Goal: Task Accomplishment & Management: Manage account settings

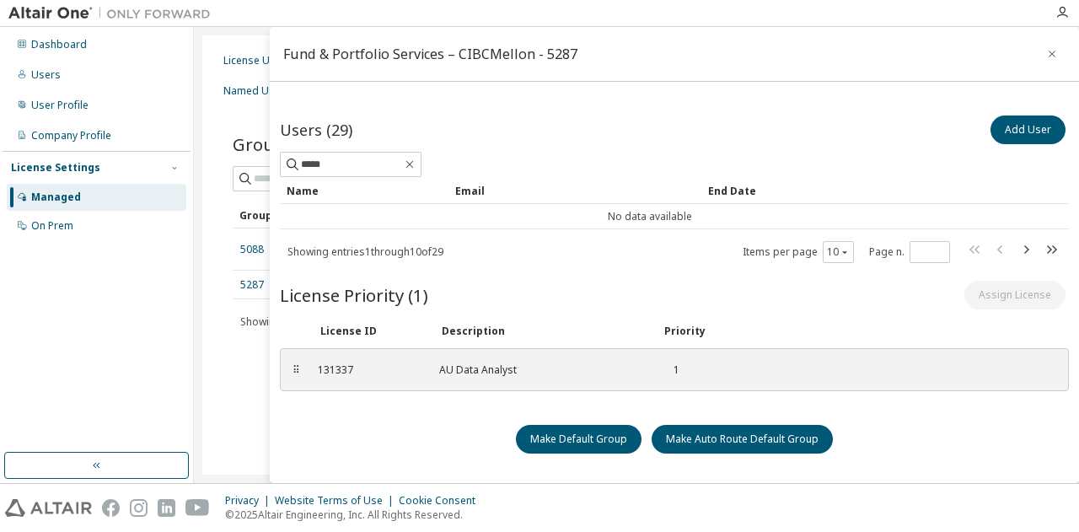
click at [1038, 54] on button "button" at bounding box center [1051, 53] width 27 height 27
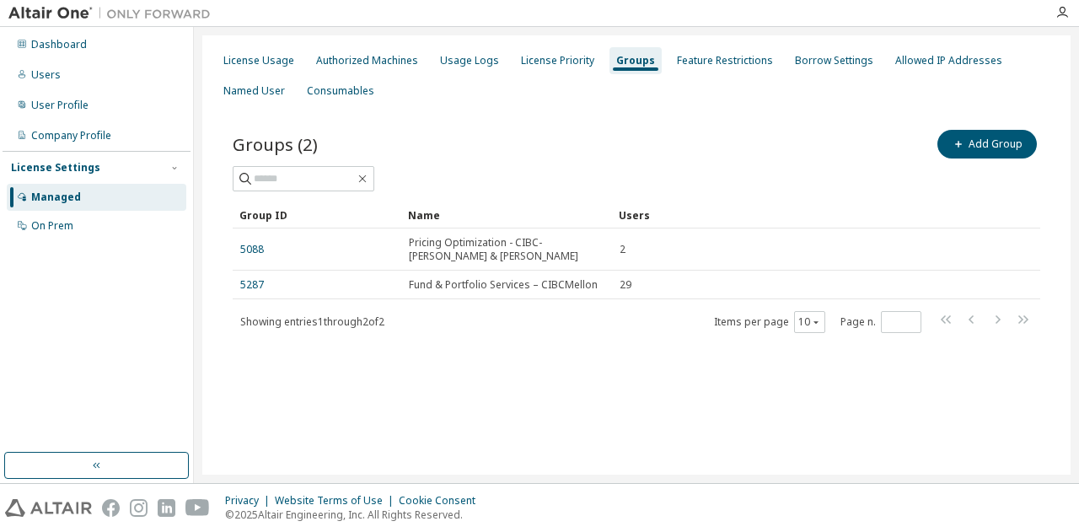
click at [84, 88] on div "Dashboard Users User Profile Company Profile License Settings Managed On Prem" at bounding box center [97, 135] width 188 height 212
click at [65, 79] on div "Users" at bounding box center [97, 75] width 180 height 27
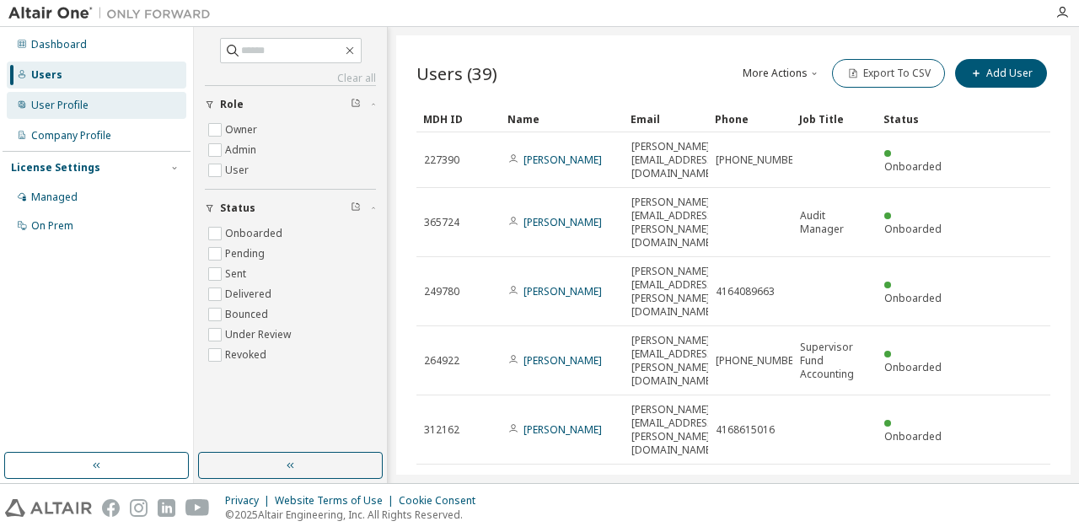
click at [55, 107] on div "User Profile" at bounding box center [59, 105] width 57 height 13
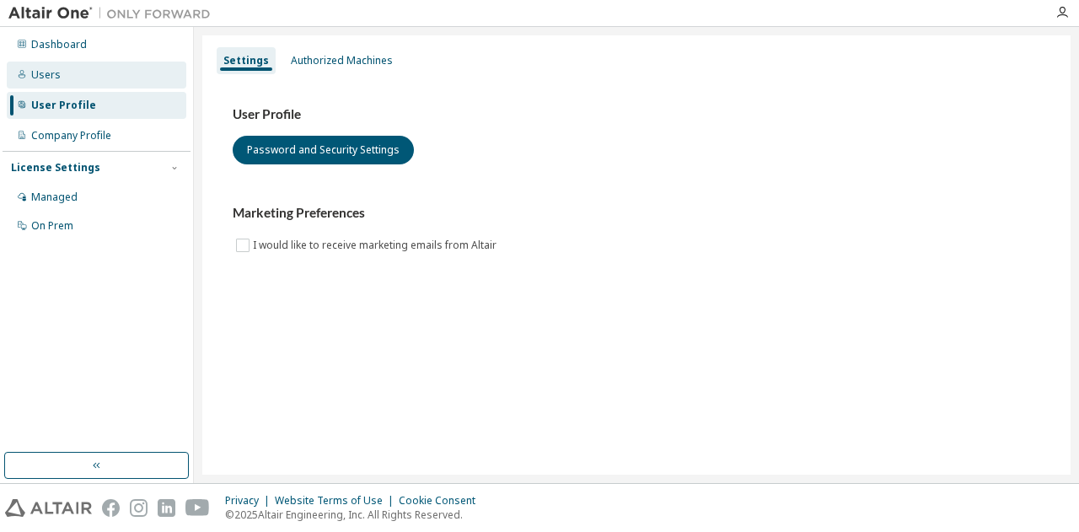
click at [46, 79] on div "Users" at bounding box center [45, 74] width 29 height 13
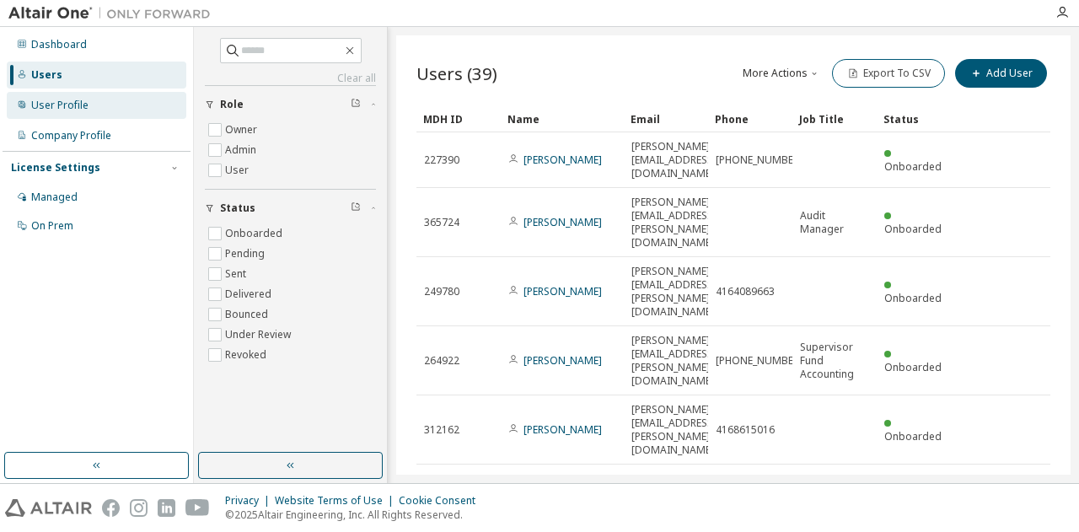
click at [65, 115] on div "User Profile" at bounding box center [97, 105] width 180 height 27
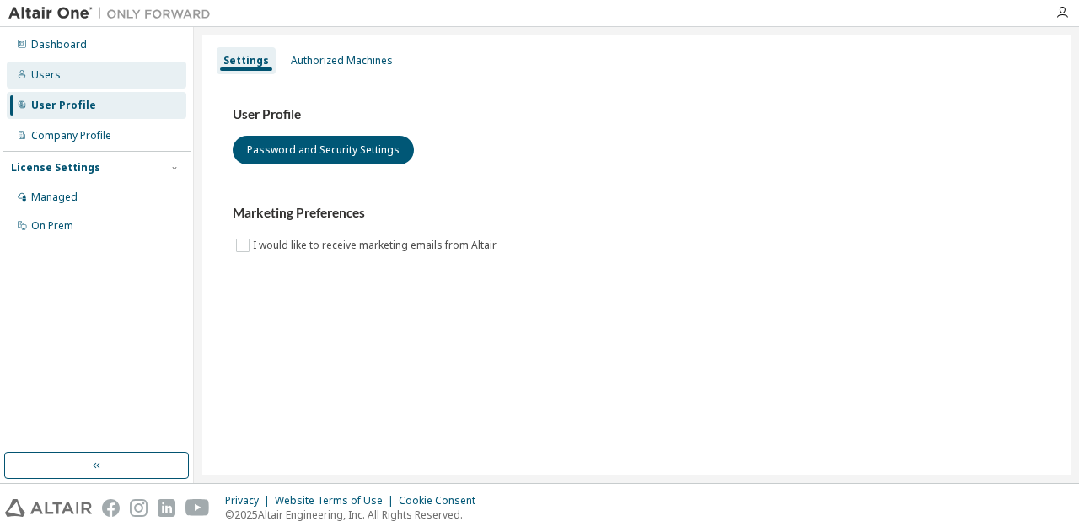
click at [46, 77] on div "Users" at bounding box center [45, 74] width 29 height 13
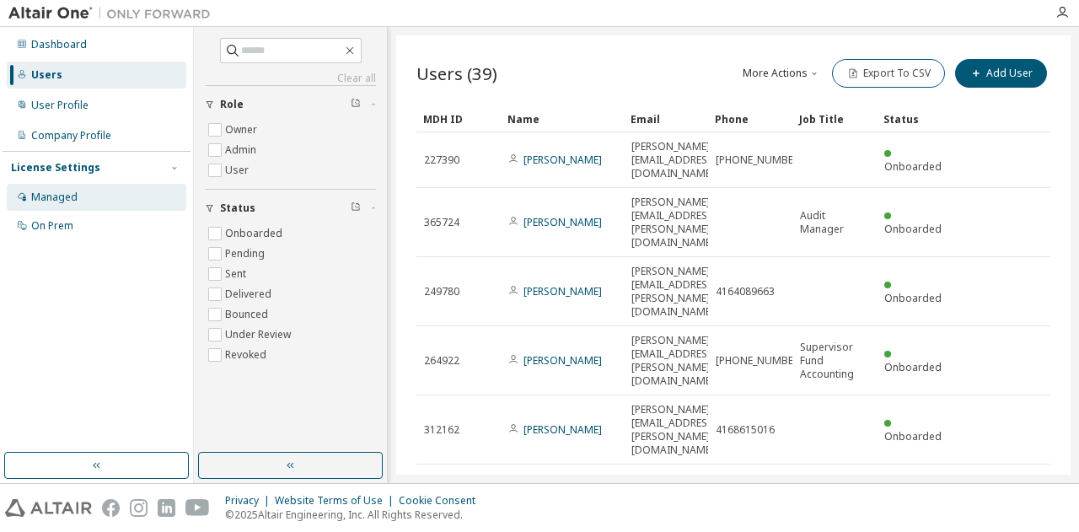
click at [65, 199] on div "Managed" at bounding box center [54, 196] width 46 height 13
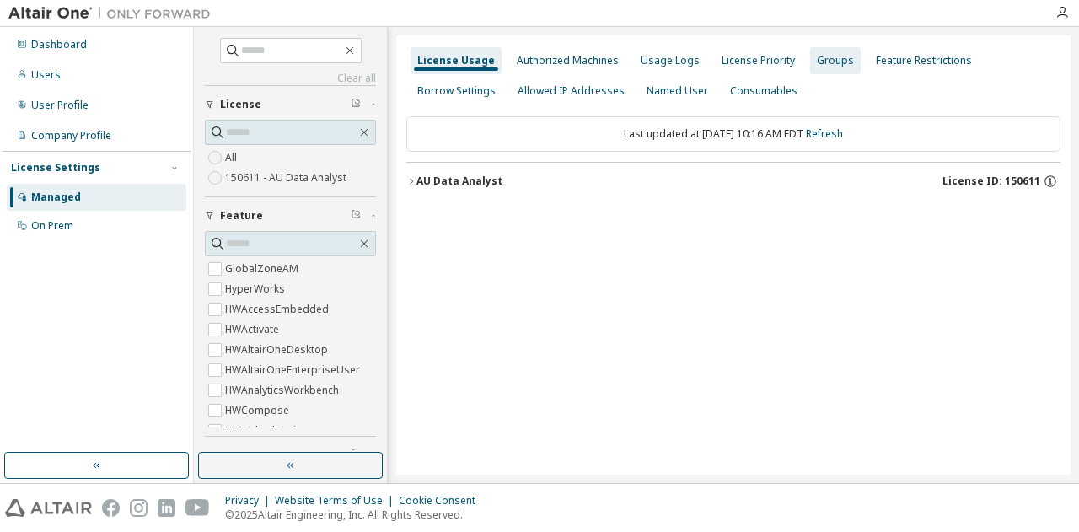
click at [811, 72] on div "Groups" at bounding box center [835, 60] width 51 height 27
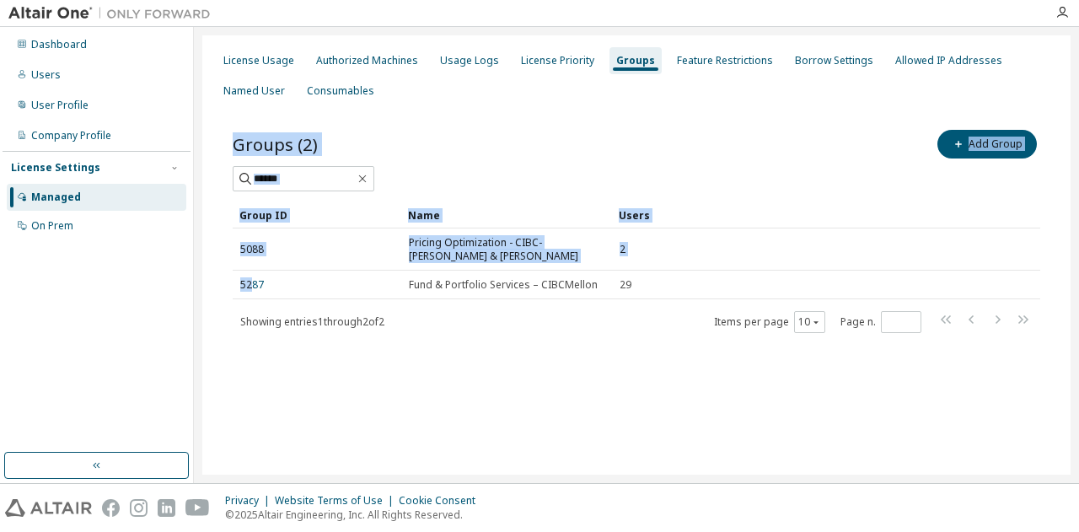
drag, startPoint x: 249, startPoint y: 287, endPoint x: 353, endPoint y: 383, distance: 141.3
click at [353, 383] on div "License Usage Authorized Machines Usage Logs License Priority Groups Feature Re…" at bounding box center [636, 254] width 868 height 439
click at [577, 432] on div "License Usage Authorized Machines Usage Logs License Priority Groups Feature Re…" at bounding box center [636, 254] width 868 height 439
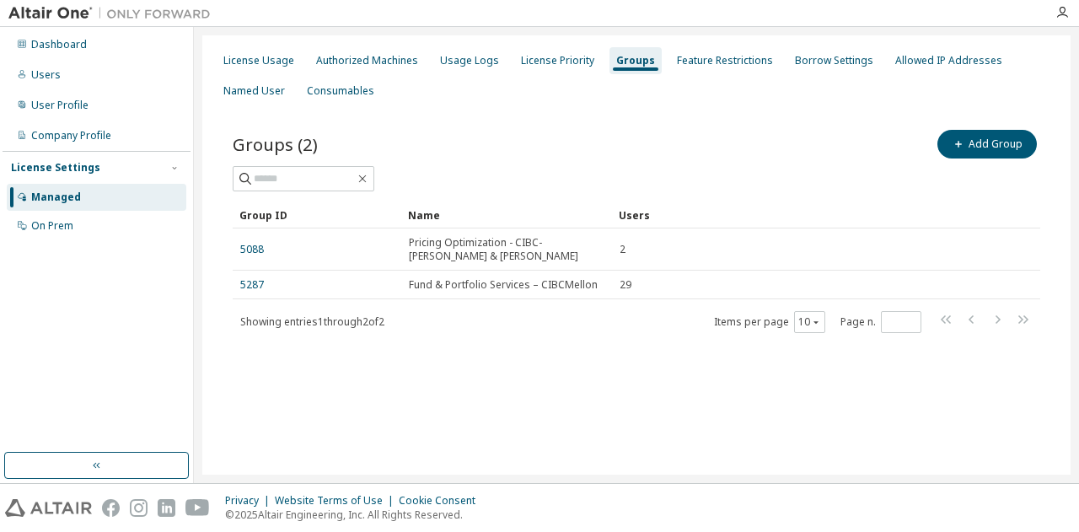
click at [399, 394] on div "License Usage Authorized Machines Usage Logs License Priority Groups Feature Re…" at bounding box center [636, 254] width 868 height 439
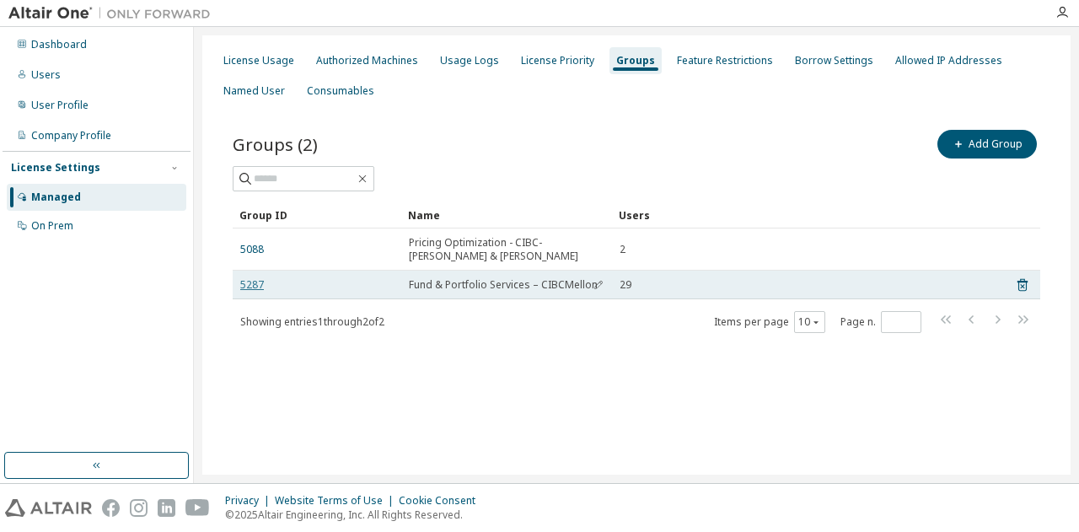
click at [249, 285] on link "5287" at bounding box center [252, 284] width 24 height 13
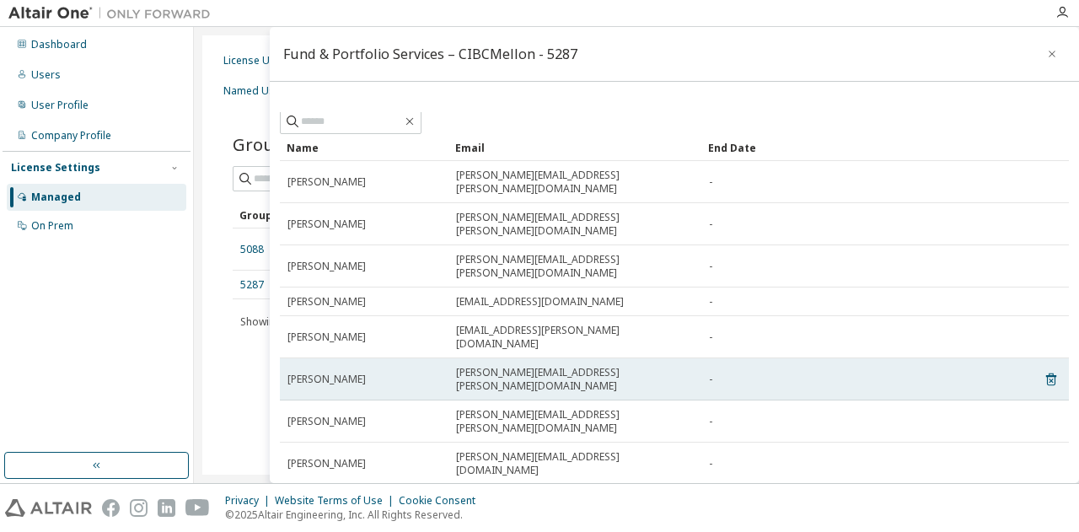
scroll to position [41, 0]
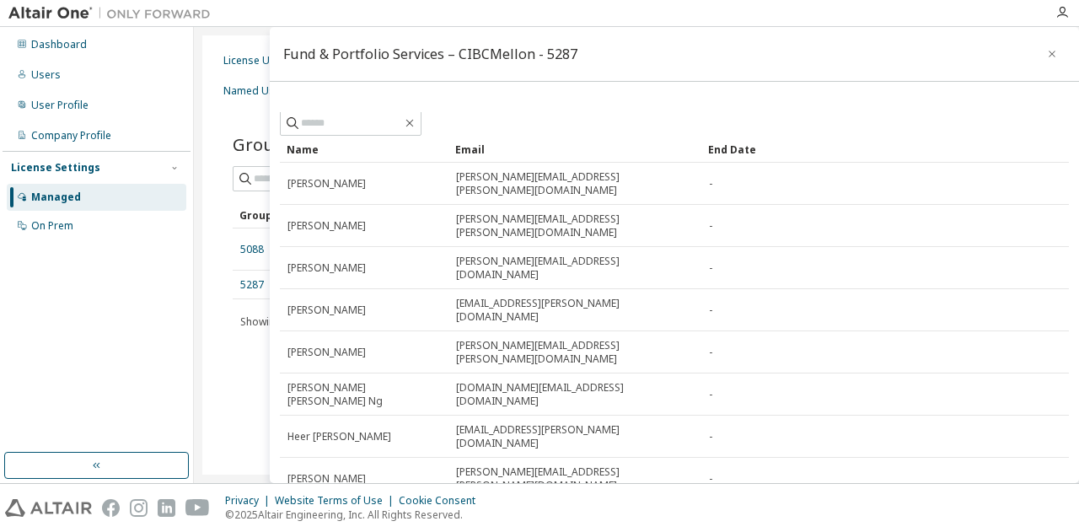
scroll to position [44, 0]
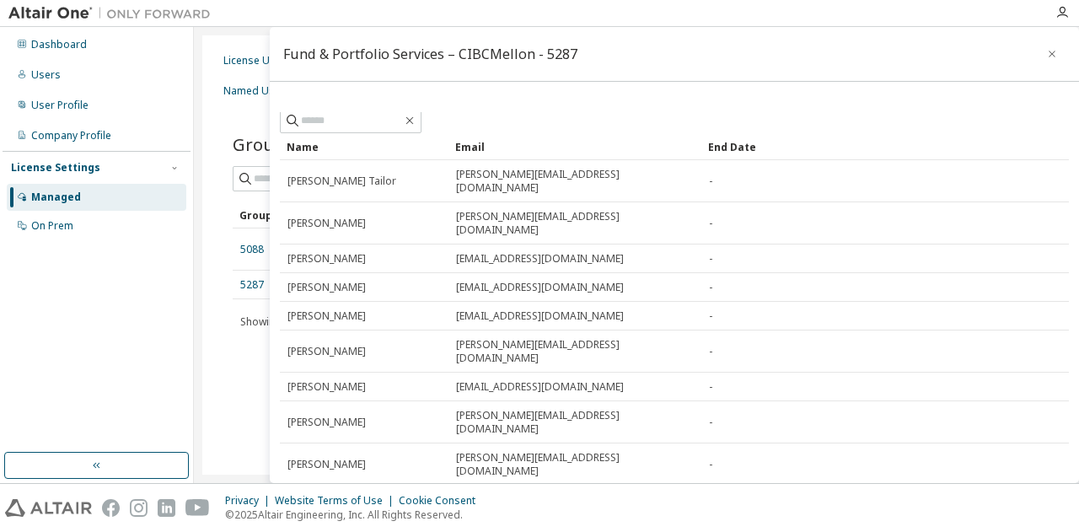
click at [990, 496] on icon "button" at bounding box center [1000, 506] width 20 height 20
type input "*"
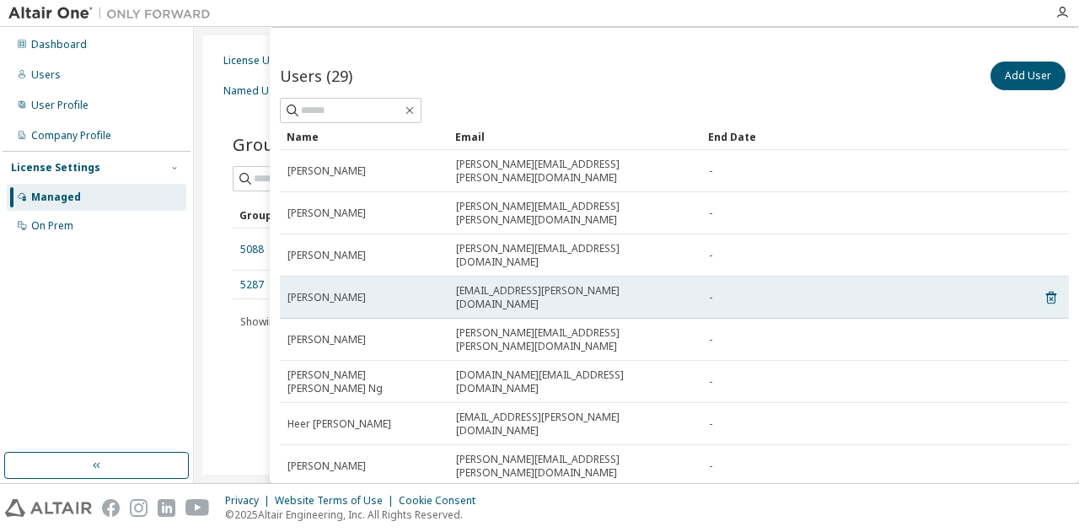
scroll to position [0, 0]
